Goal: Transaction & Acquisition: Purchase product/service

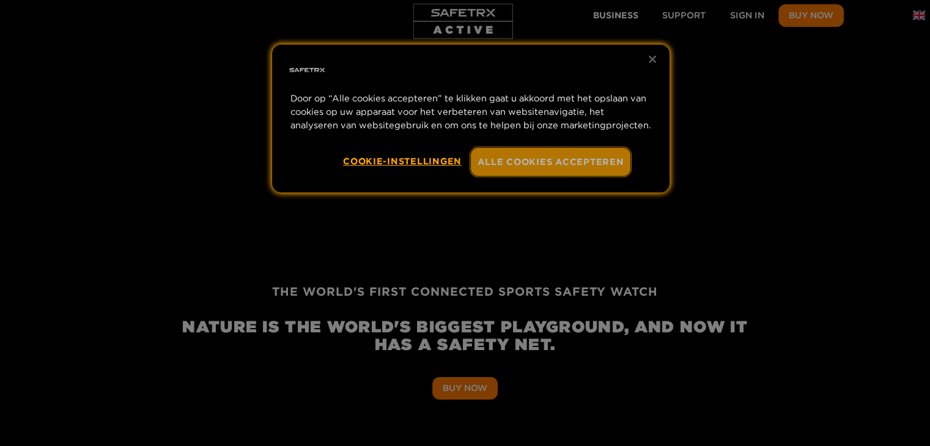
click at [531, 160] on button "Alle cookies accepteren" at bounding box center [551, 162] width 160 height 28
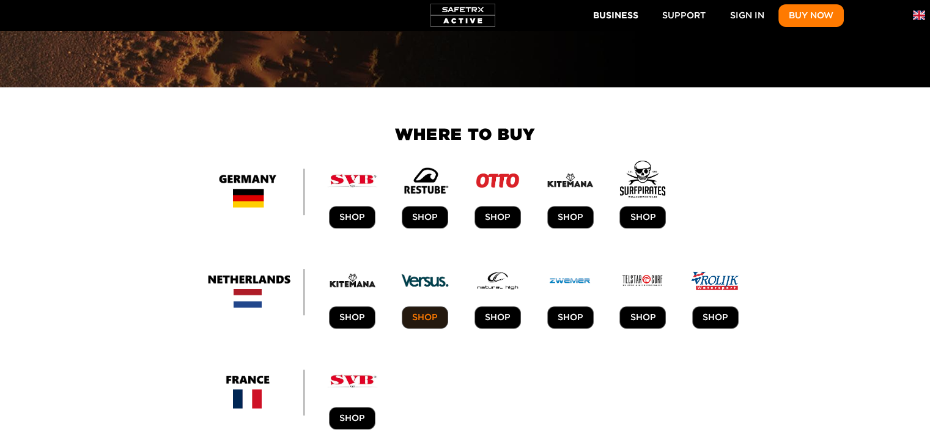
click at [439, 306] on link "SHOP" at bounding box center [425, 317] width 46 height 23
click at [493, 310] on span "SHOP" at bounding box center [498, 317] width 26 height 15
click at [577, 310] on span "SHOP" at bounding box center [570, 317] width 26 height 15
click at [651, 306] on link "SHOP" at bounding box center [642, 317] width 46 height 23
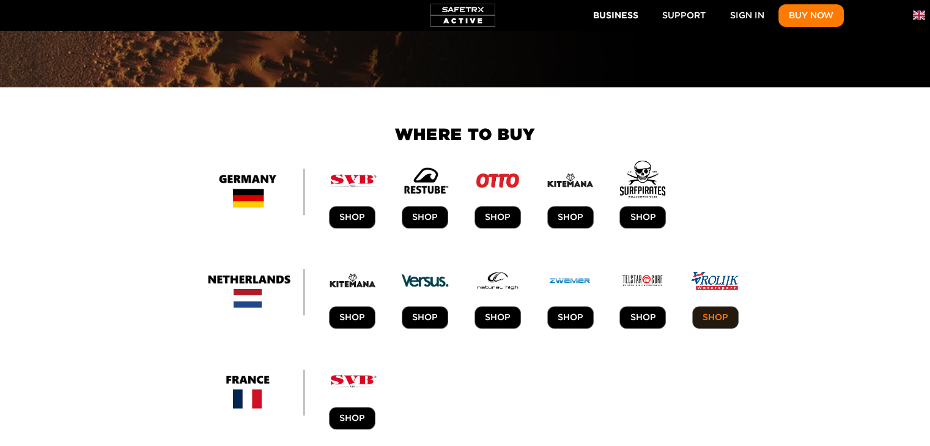
click at [716, 310] on span "SHOP" at bounding box center [715, 317] width 26 height 15
click at [353, 310] on span "Shop" at bounding box center [352, 317] width 26 height 15
click at [423, 310] on span "SHOP" at bounding box center [425, 317] width 26 height 15
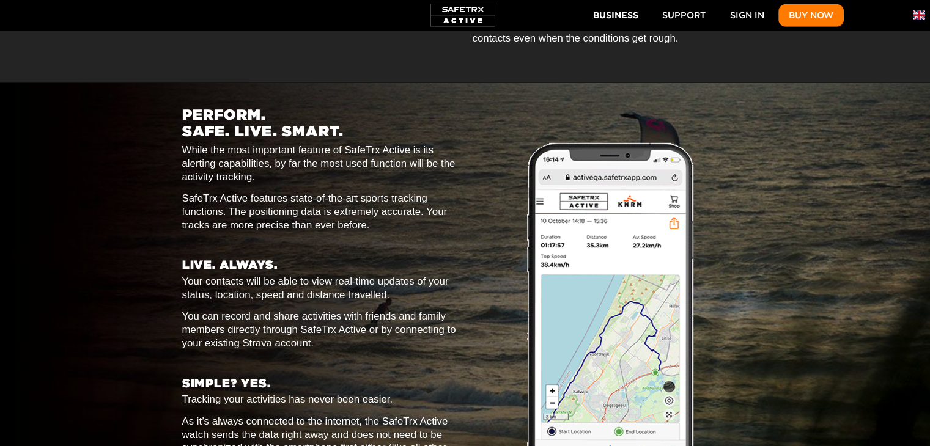
scroll to position [3545, 0]
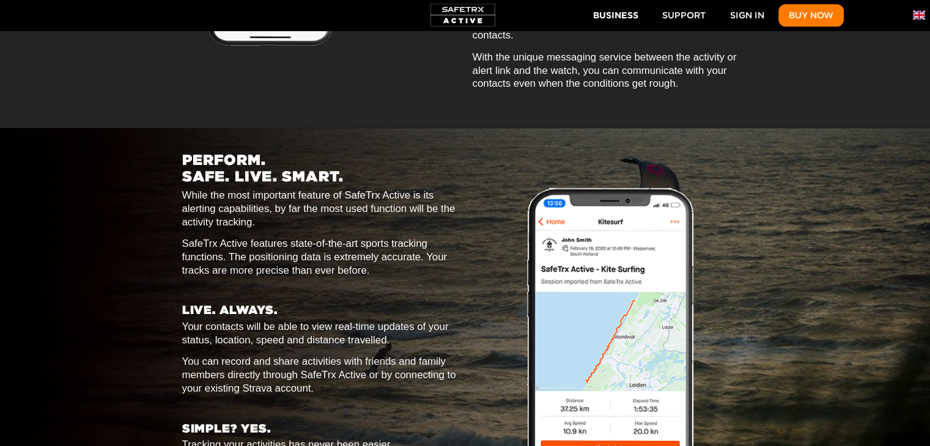
scroll to position [0, 1131]
